Goal: Transaction & Acquisition: Purchase product/service

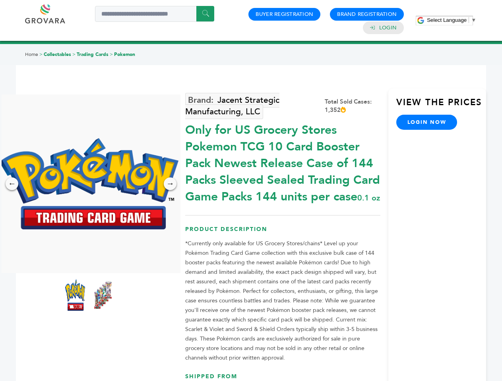
click at [451, 20] on span "Select Language" at bounding box center [447, 20] width 40 height 6
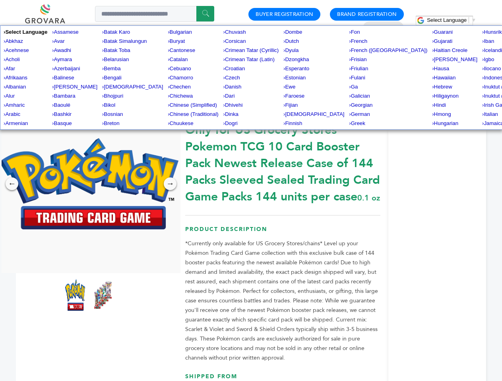
click at [89, 184] on img at bounding box center [89, 183] width 179 height 91
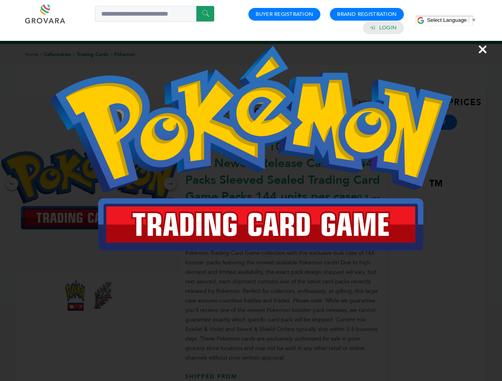
click at [12, 184] on div "×" at bounding box center [251, 190] width 502 height 381
click at [170, 184] on div "→" at bounding box center [170, 184] width 13 height 13
click at [75, 295] on img at bounding box center [75, 295] width 20 height 32
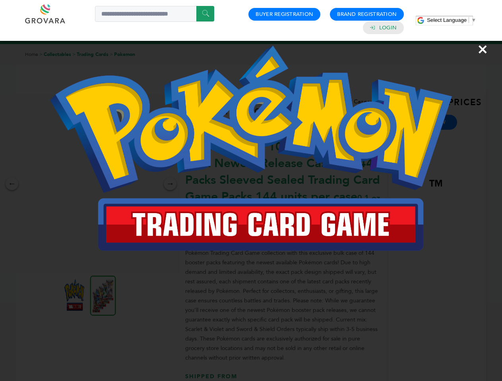
click at [103, 295] on div "×" at bounding box center [251, 190] width 502 height 381
